Goal: Task Accomplishment & Management: Complete application form

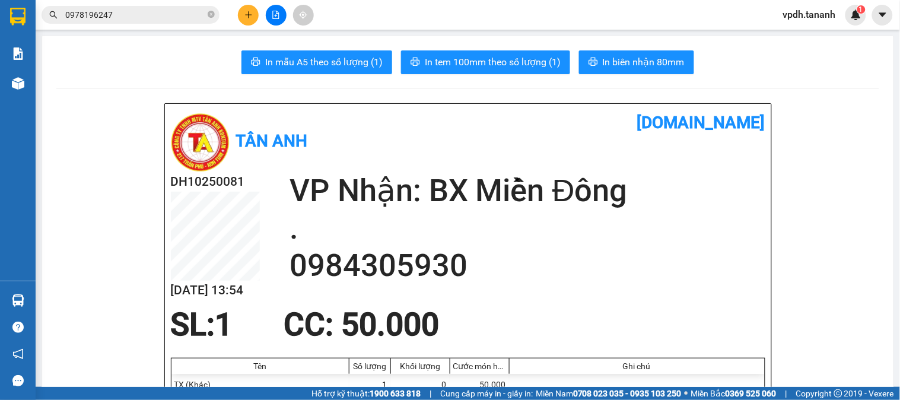
click at [247, 17] on icon "plus" at bounding box center [248, 15] width 8 height 8
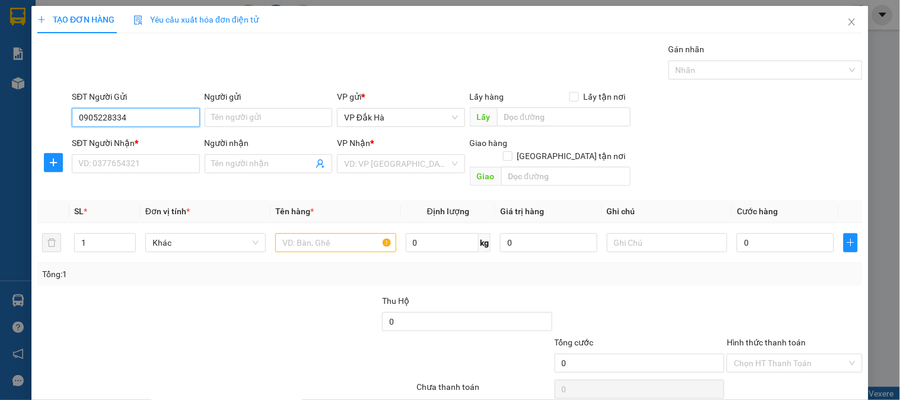
type input "0905228334"
click at [232, 127] on div "Người gửi Tên người gửi" at bounding box center [269, 111] width 128 height 42
click at [232, 123] on input "Người gửi" at bounding box center [269, 117] width 128 height 19
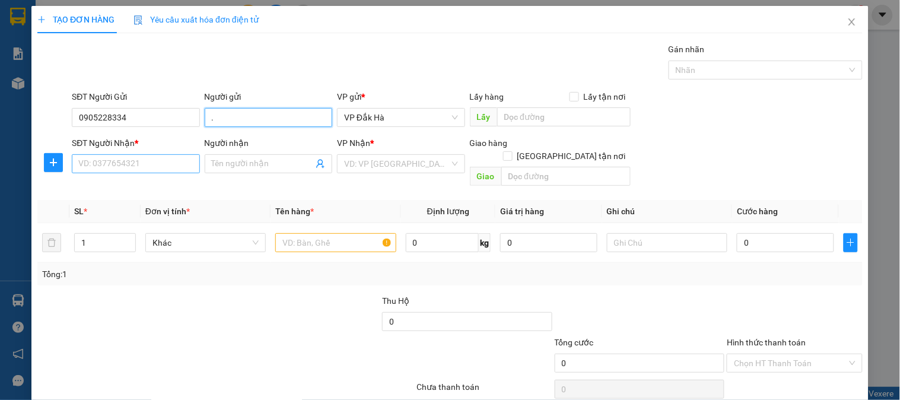
type input "."
click at [157, 166] on input "SĐT Người Nhận *" at bounding box center [136, 163] width 128 height 19
type input "0903109012"
click at [250, 163] on input "Người nhận" at bounding box center [262, 163] width 101 height 13
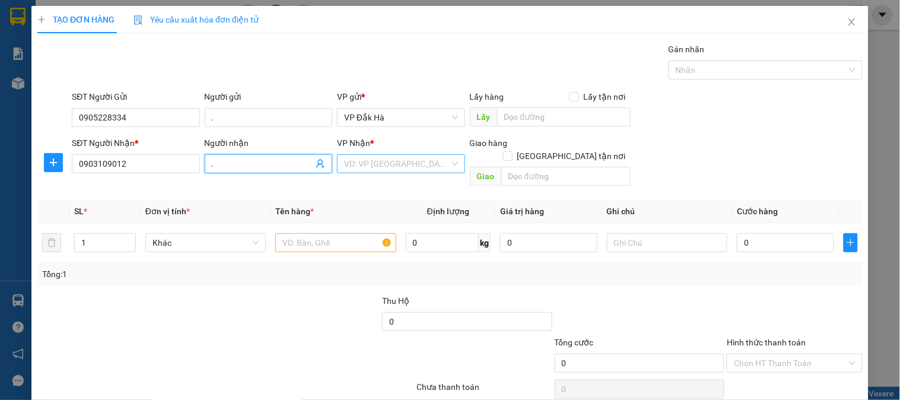
type input "."
click at [404, 166] on input "search" at bounding box center [396, 164] width 105 height 18
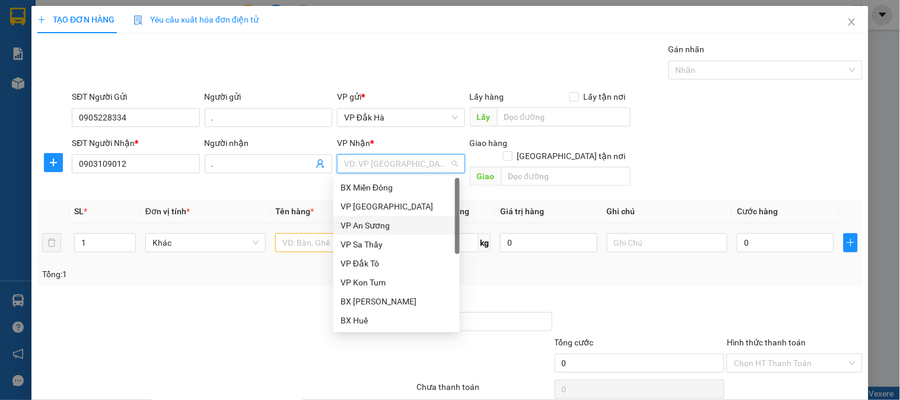
click at [391, 218] on div "VP An Sương" at bounding box center [396, 225] width 126 height 19
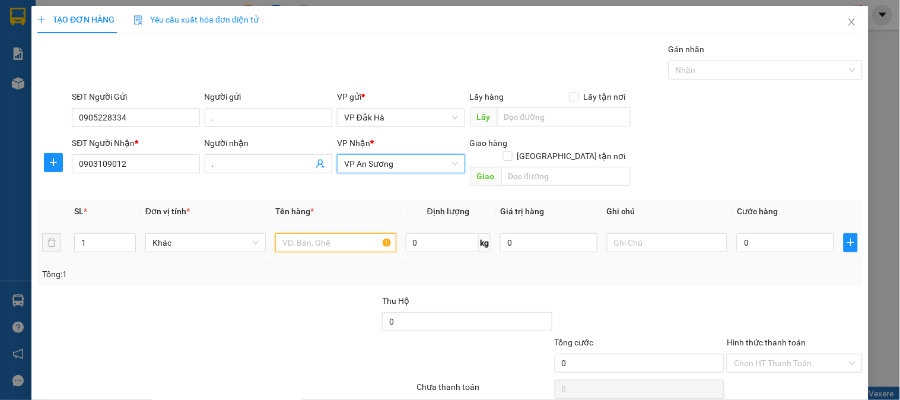
drag, startPoint x: 354, startPoint y: 224, endPoint x: 348, endPoint y: 220, distance: 7.7
click at [351, 233] on input "text" at bounding box center [335, 242] width 120 height 19
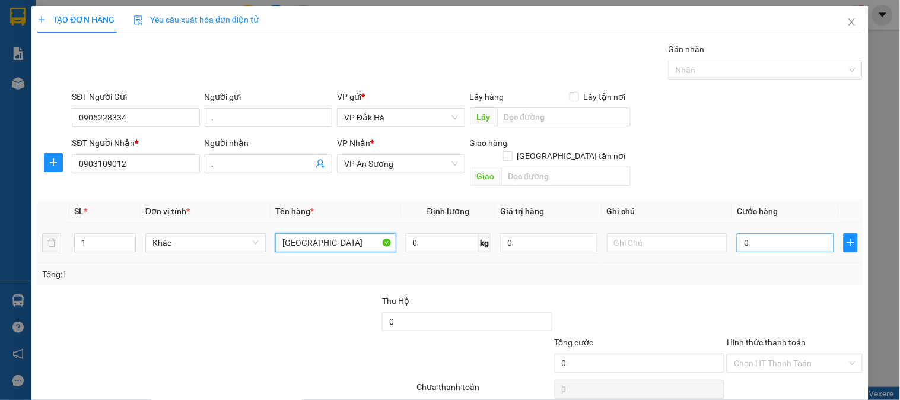
type input "[GEOGRAPHIC_DATA]"
click at [784, 233] on input "0" at bounding box center [785, 242] width 97 height 19
type input "5"
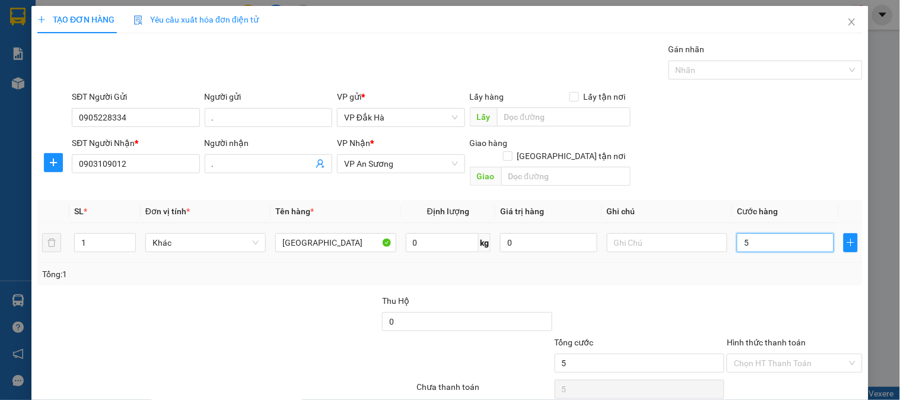
type input "50"
type input "500"
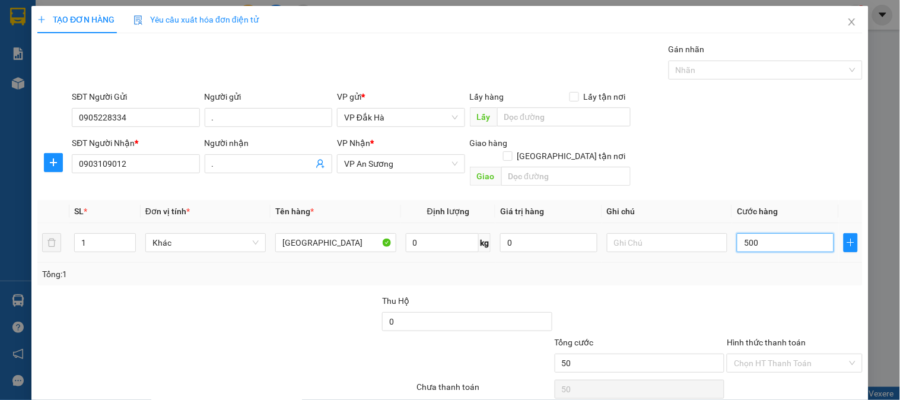
type input "500"
type input "5.000"
type input "50.000"
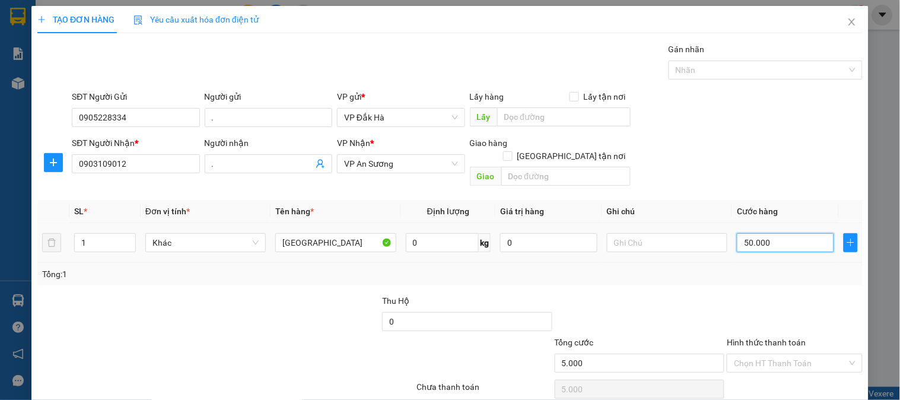
type input "50.000"
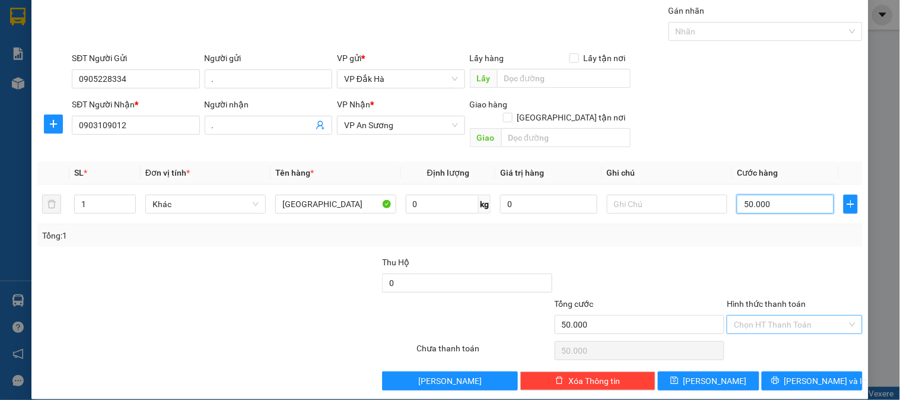
type input "50.000"
click at [785, 316] on input "Hình thức thanh toán" at bounding box center [790, 325] width 113 height 18
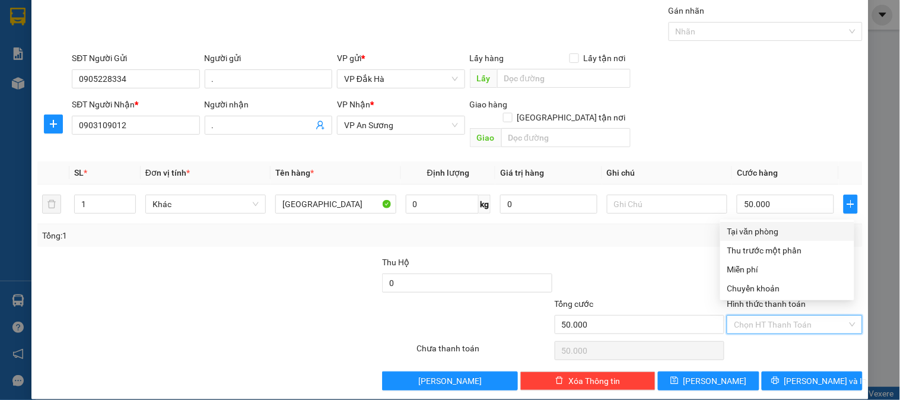
click at [768, 229] on div "Tại văn phòng" at bounding box center [787, 231] width 120 height 13
type input "0"
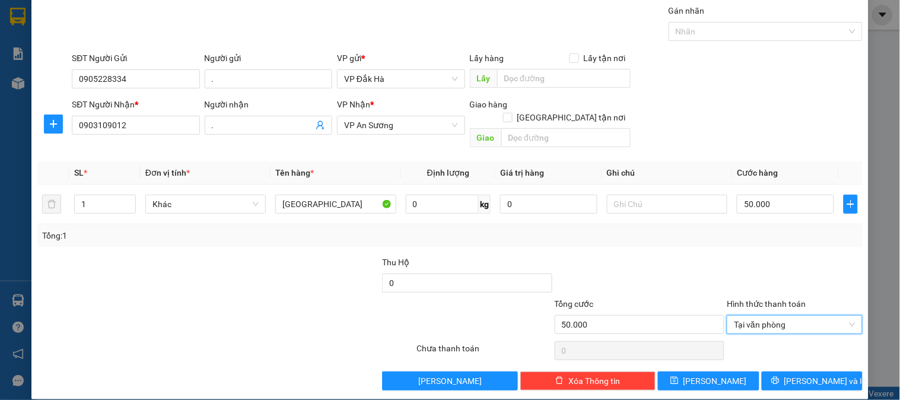
click at [801, 353] on div "Transit Pickup Surcharge Ids Transit Deliver Surcharge Ids Transit Deliver Surc…" at bounding box center [449, 197] width 825 height 386
click at [801, 374] on span "[PERSON_NAME] và In" at bounding box center [825, 380] width 83 height 13
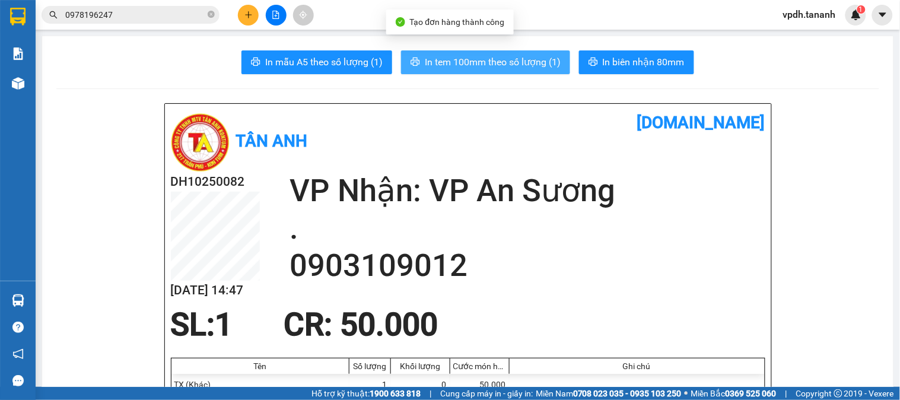
click at [501, 56] on span "In tem 100mm theo số lượng (1)" at bounding box center [493, 62] width 136 height 15
click at [500, 50] on button "In tem 100mm theo số lượng (1)" at bounding box center [485, 62] width 169 height 24
click at [501, 62] on span "In tem 100mm theo số lượng (1)" at bounding box center [493, 62] width 136 height 15
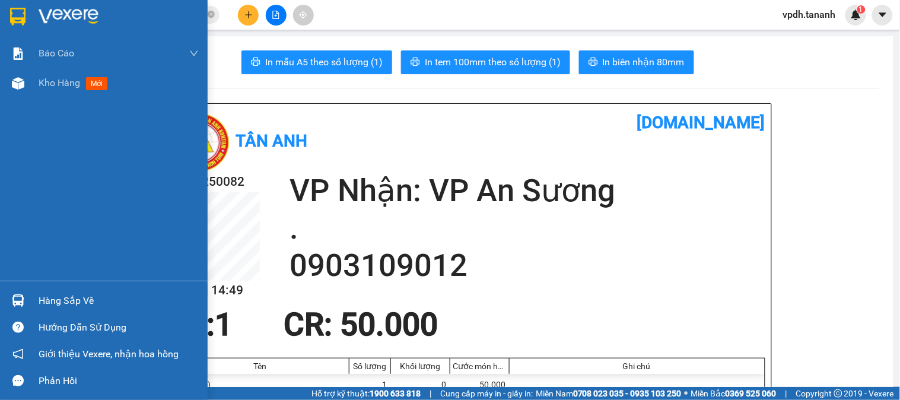
click at [89, 24] on img at bounding box center [69, 17] width 60 height 18
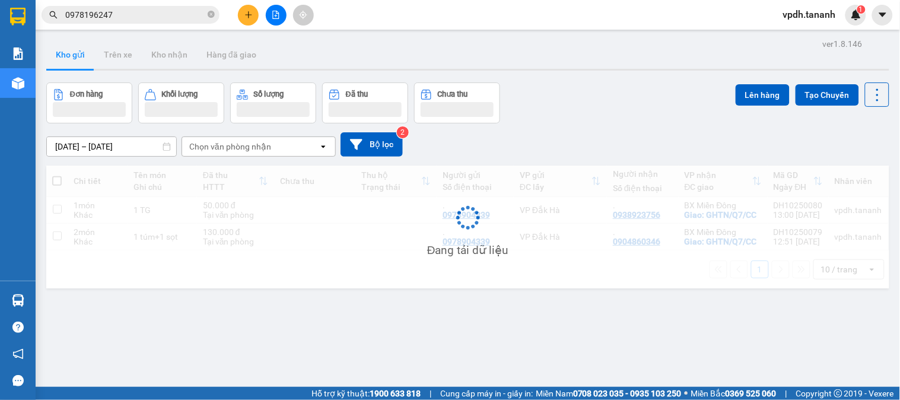
scroll to position [55, 0]
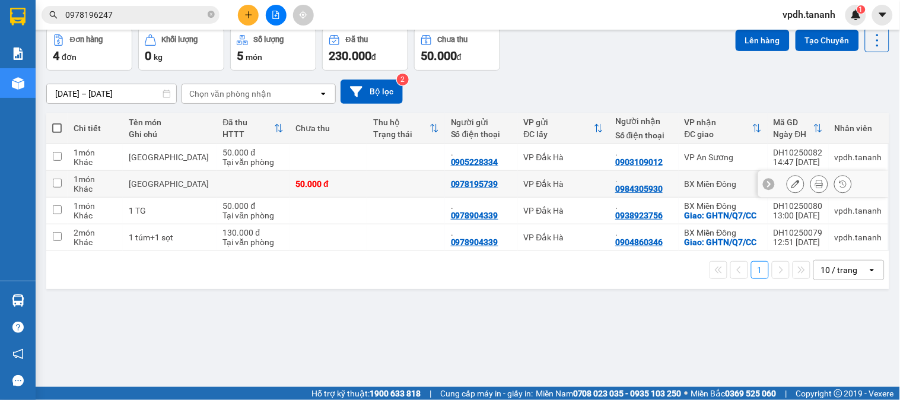
click at [815, 185] on icon at bounding box center [819, 184] width 8 height 8
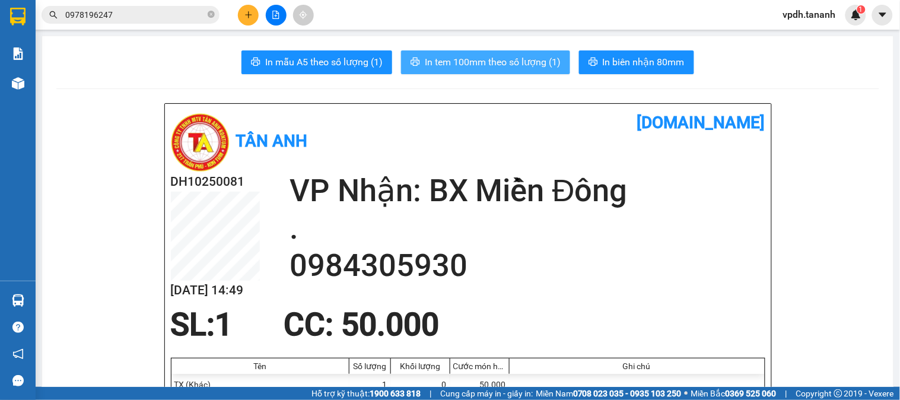
click at [410, 62] on icon "printer" at bounding box center [414, 61] width 9 height 9
click at [239, 17] on button at bounding box center [248, 15] width 21 height 21
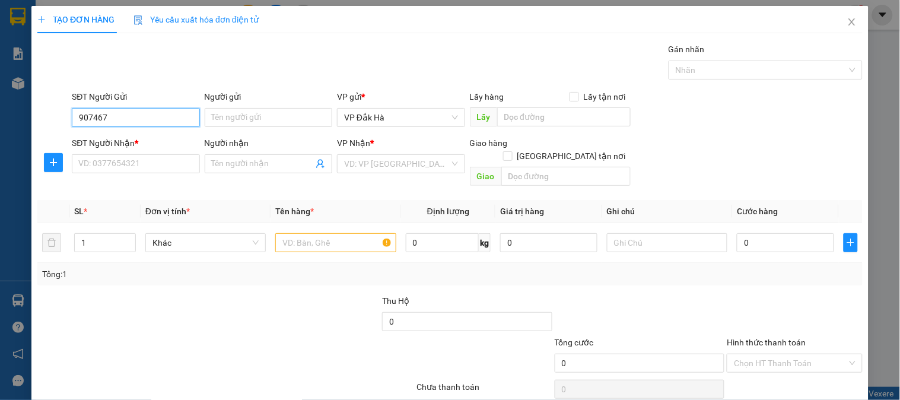
drag, startPoint x: 90, startPoint y: 122, endPoint x: 51, endPoint y: 121, distance: 39.2
click at [52, 121] on div "SĐT Người Gửi 907467 907467 Người gửi Tên người gửi VP gửi * VP [GEOGRAPHIC_DAT…" at bounding box center [449, 111] width 827 height 42
click at [125, 112] on input "467" at bounding box center [136, 117] width 128 height 19
click at [122, 161] on div "0352907467 - LY ĐẬU" at bounding box center [134, 160] width 112 height 13
type input "0352907467"
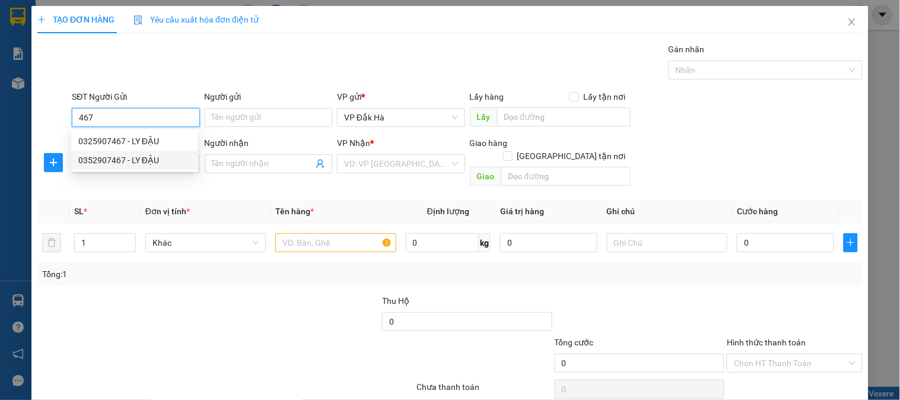
type input "LY ĐẬU"
type input "0966630379"
type input "."
type input "[DEMOGRAPHIC_DATA]"
type input "100.000"
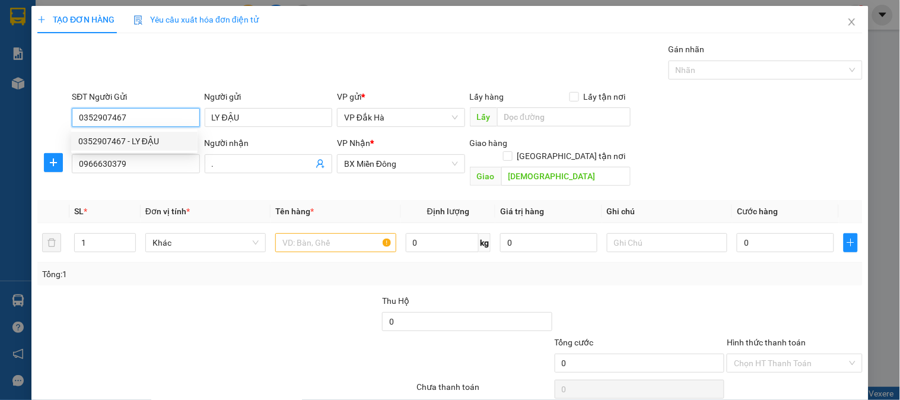
type input "100.000"
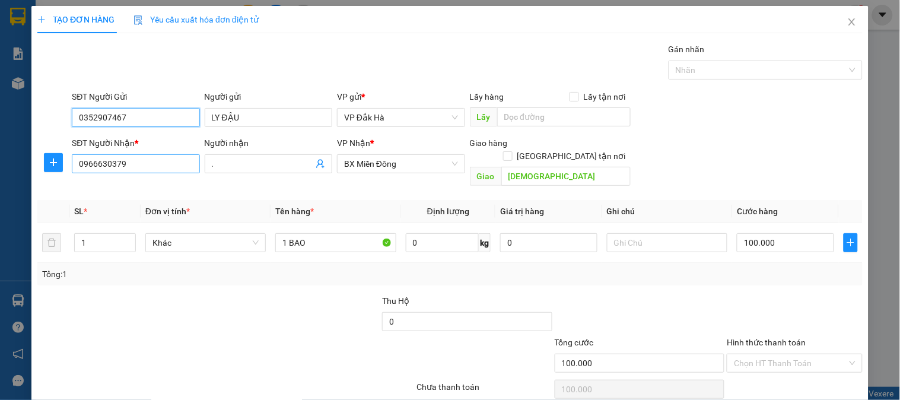
type input "0352907467"
click at [135, 166] on input "0966630379" at bounding box center [136, 163] width 128 height 19
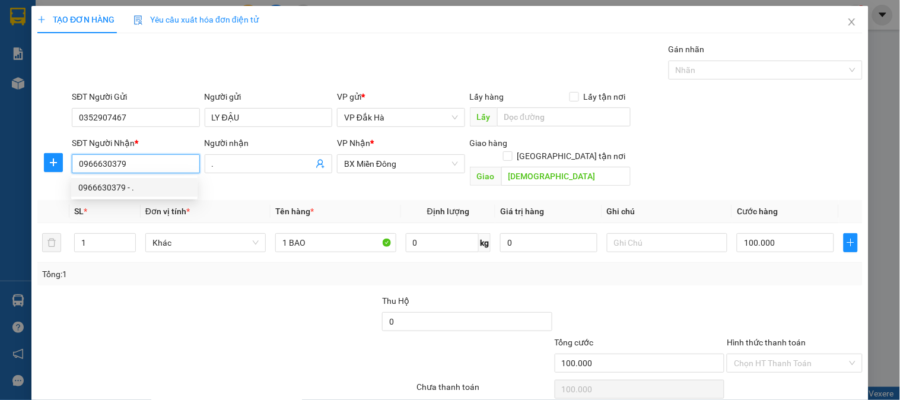
click at [169, 183] on div "0966630379 - ." at bounding box center [134, 187] width 112 height 13
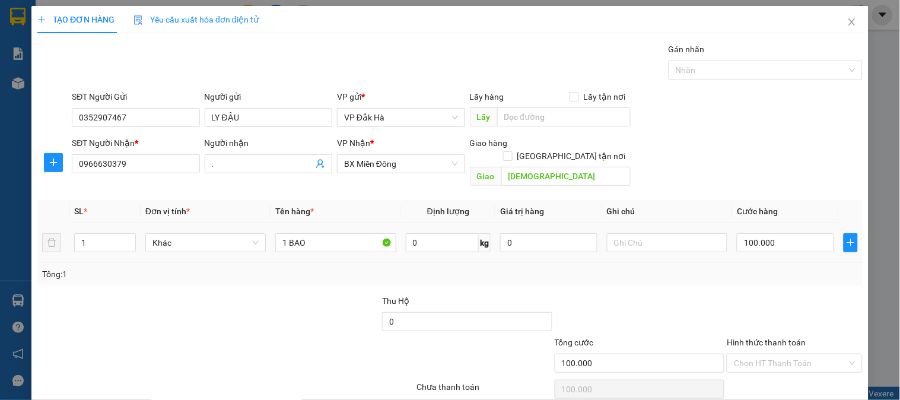
click at [50, 233] on tr "1 Khác 1 BAO 0 kg 0 100.000" at bounding box center [449, 243] width 825 height 40
type input "3"
click at [316, 233] on input "1 BAO" at bounding box center [335, 242] width 120 height 19
type input "1 BAO + 2 BÌ"
click at [750, 233] on input "100.000" at bounding box center [785, 242] width 97 height 19
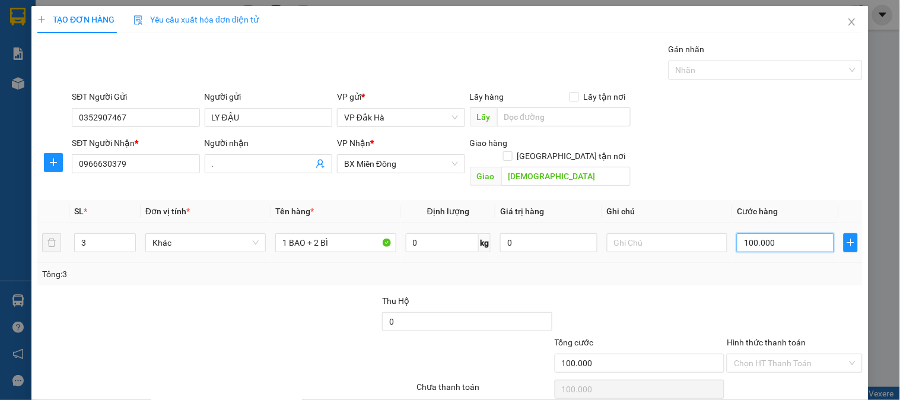
type input "3"
type input "0"
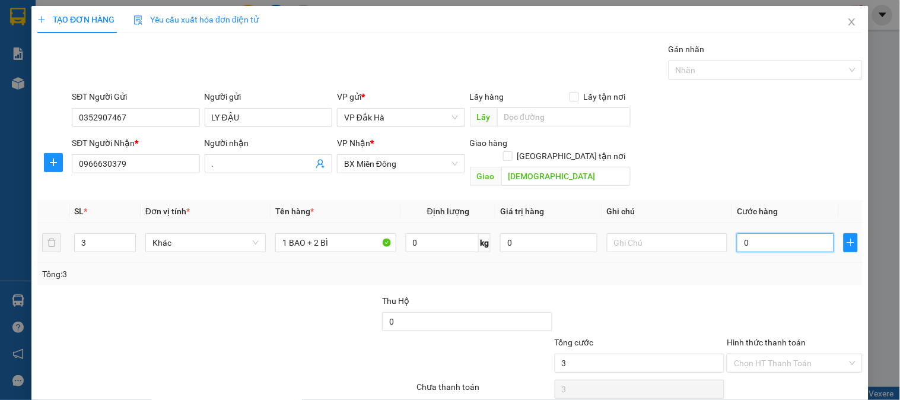
type input "0"
type input "2"
type input "020"
type input "20"
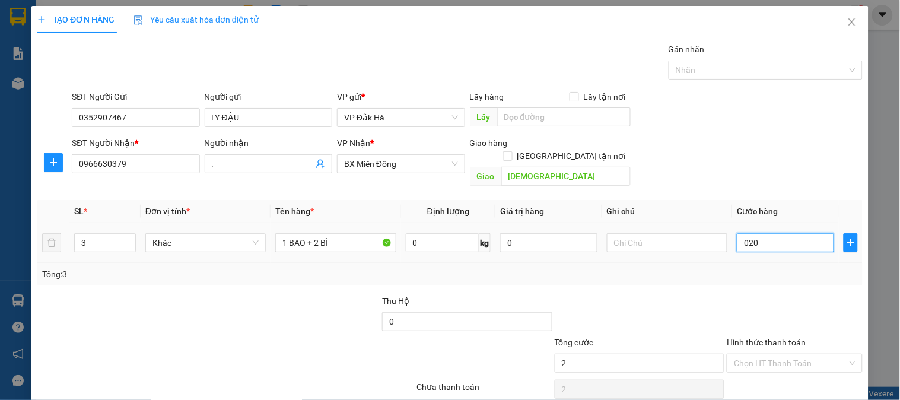
type input "20"
type input "0.200"
type input "200"
type input "02.000"
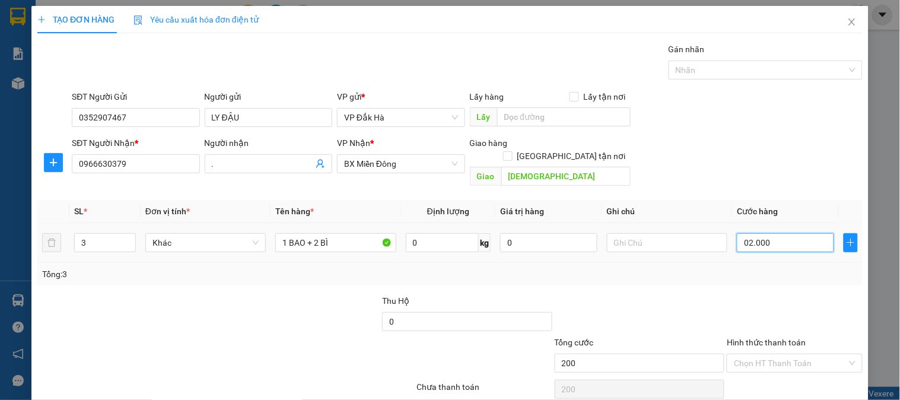
type input "2.000"
type input "0.200"
type input "200"
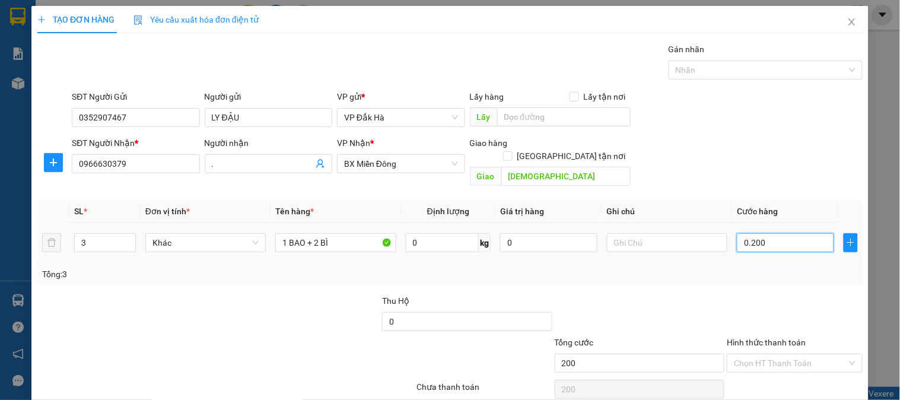
type input "020"
type input "20"
type input "02"
type input "2"
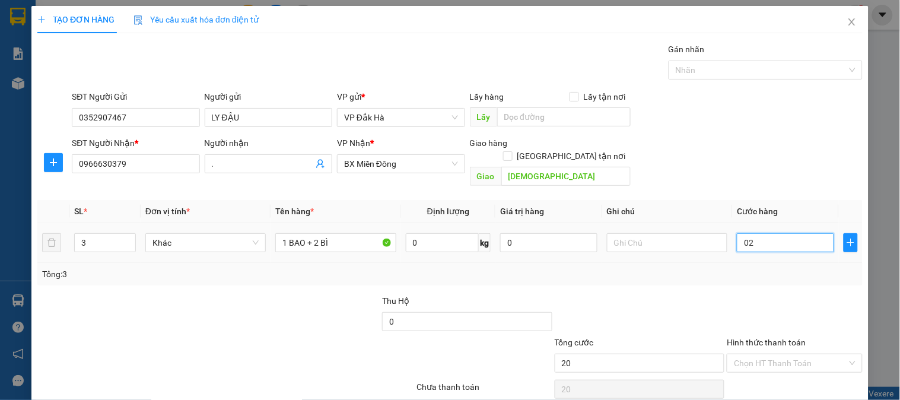
type input "2"
type input "0"
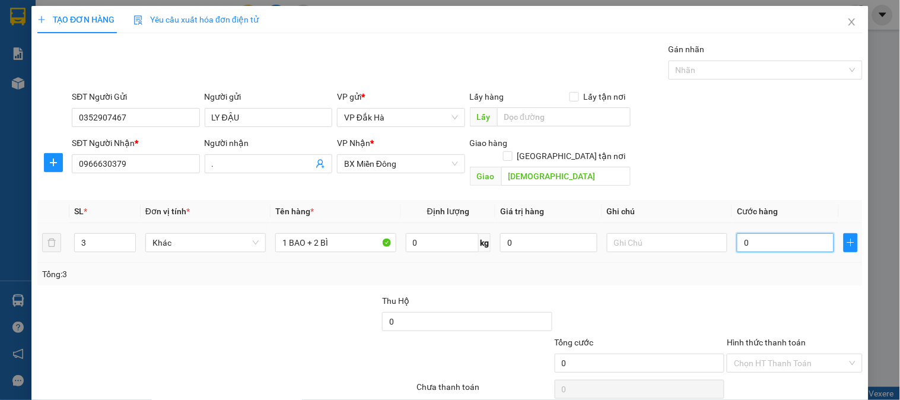
click at [743, 233] on input "0" at bounding box center [785, 242] width 97 height 19
click at [737, 233] on input "0" at bounding box center [785, 242] width 97 height 19
type input "20"
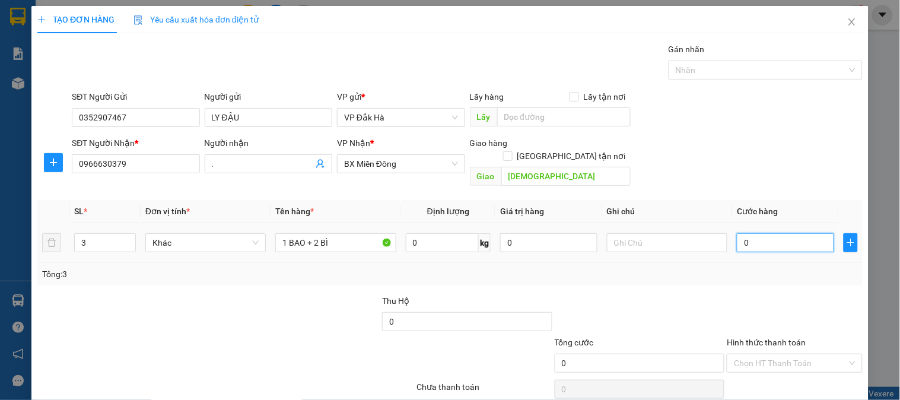
type input "20"
type input "200"
type input "2.000"
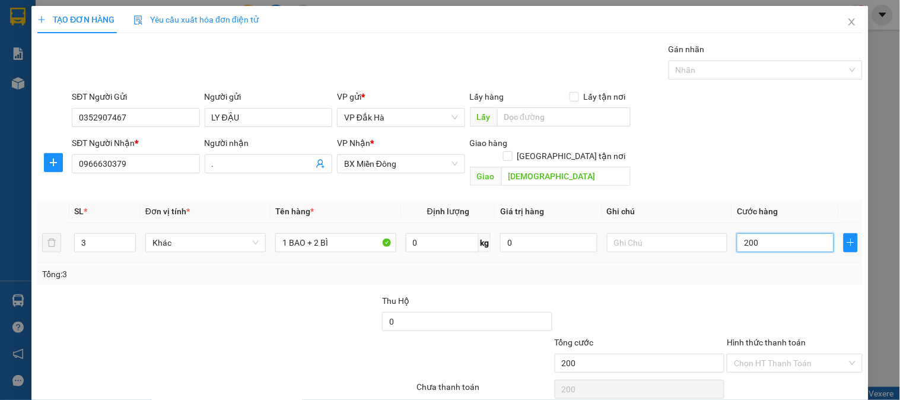
type input "2.000"
type input "20.000"
type input "200.000"
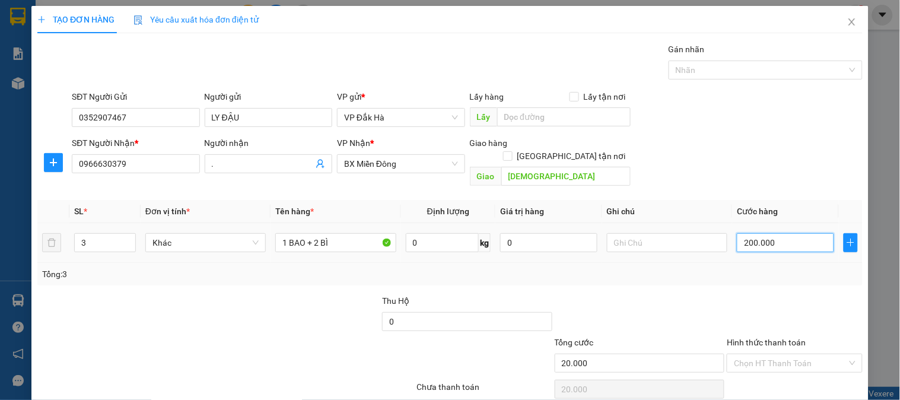
type input "200.000"
drag, startPoint x: 666, startPoint y: 257, endPoint x: 657, endPoint y: 258, distance: 9.0
click at [661, 267] on div "Tổng: 3" at bounding box center [450, 273] width 816 height 13
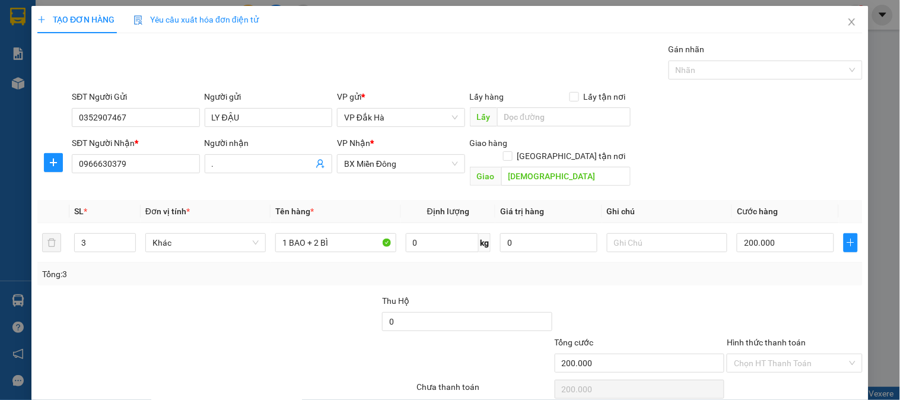
scroll to position [39, 0]
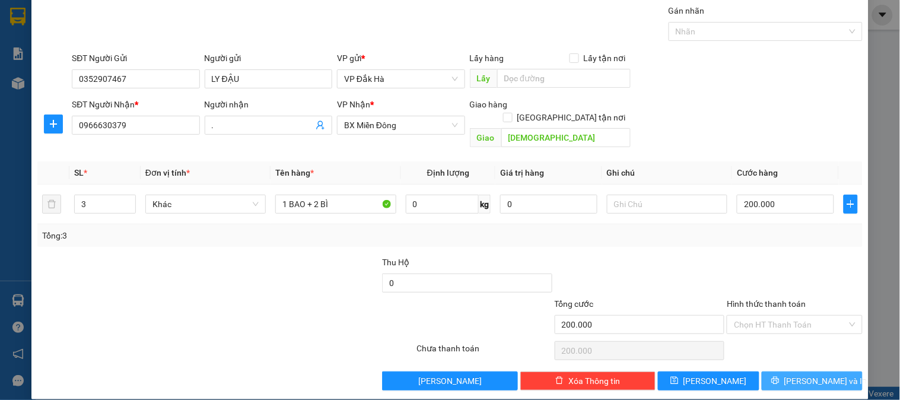
click at [796, 376] on button "[PERSON_NAME] và In" at bounding box center [812, 380] width 101 height 19
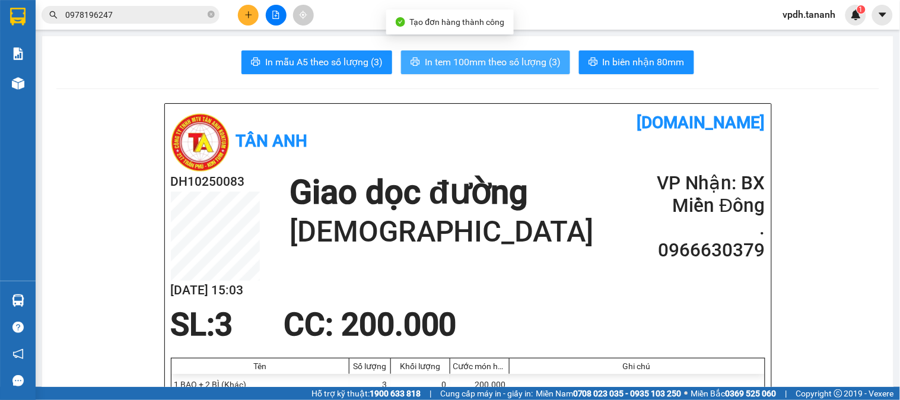
click at [484, 59] on span "In tem 100mm theo số lượng (3)" at bounding box center [493, 62] width 136 height 15
